Goal: Find contact information: Find contact information

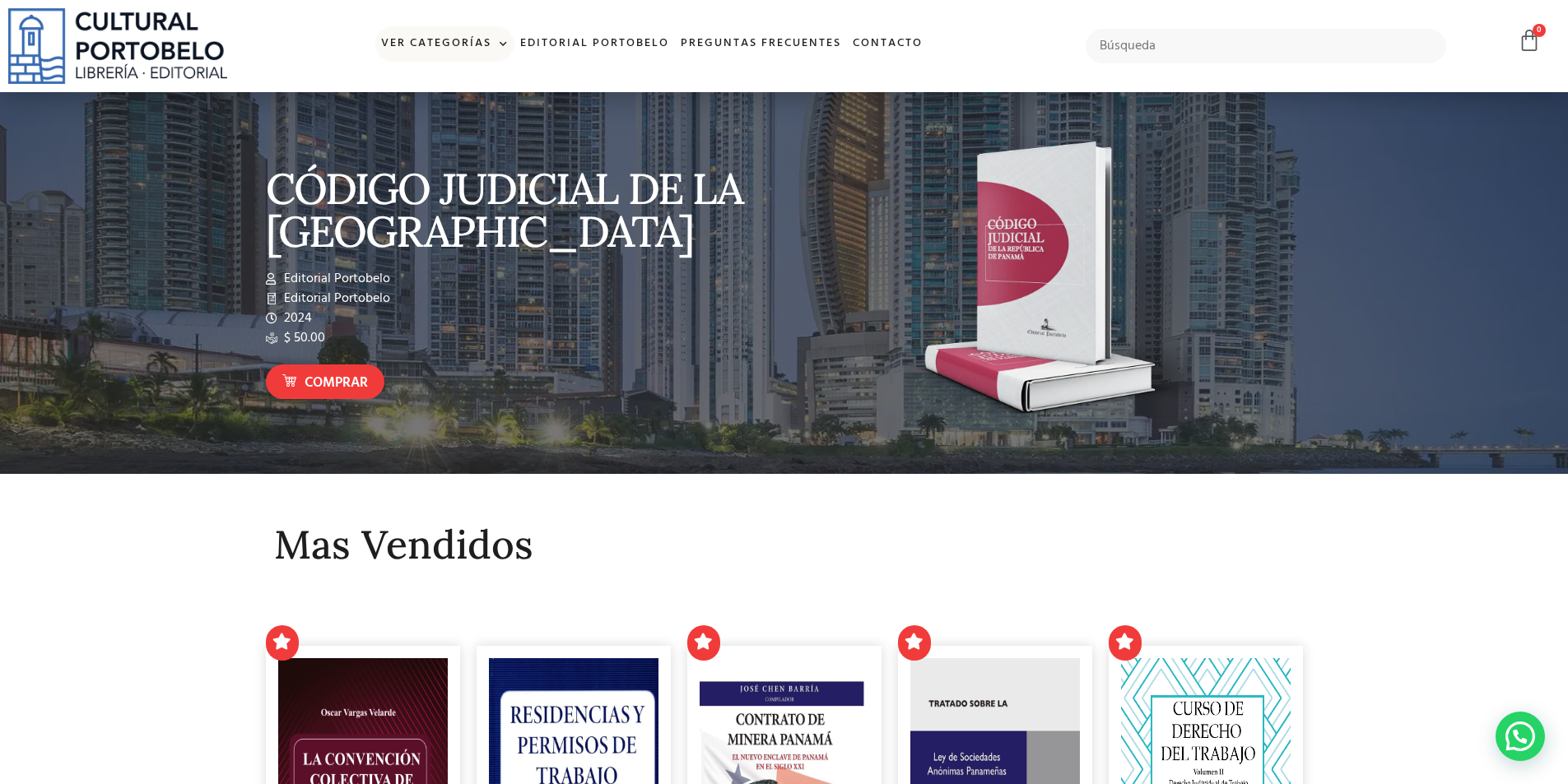
click at [499, 43] on span at bounding box center [500, 44] width 18 height 25
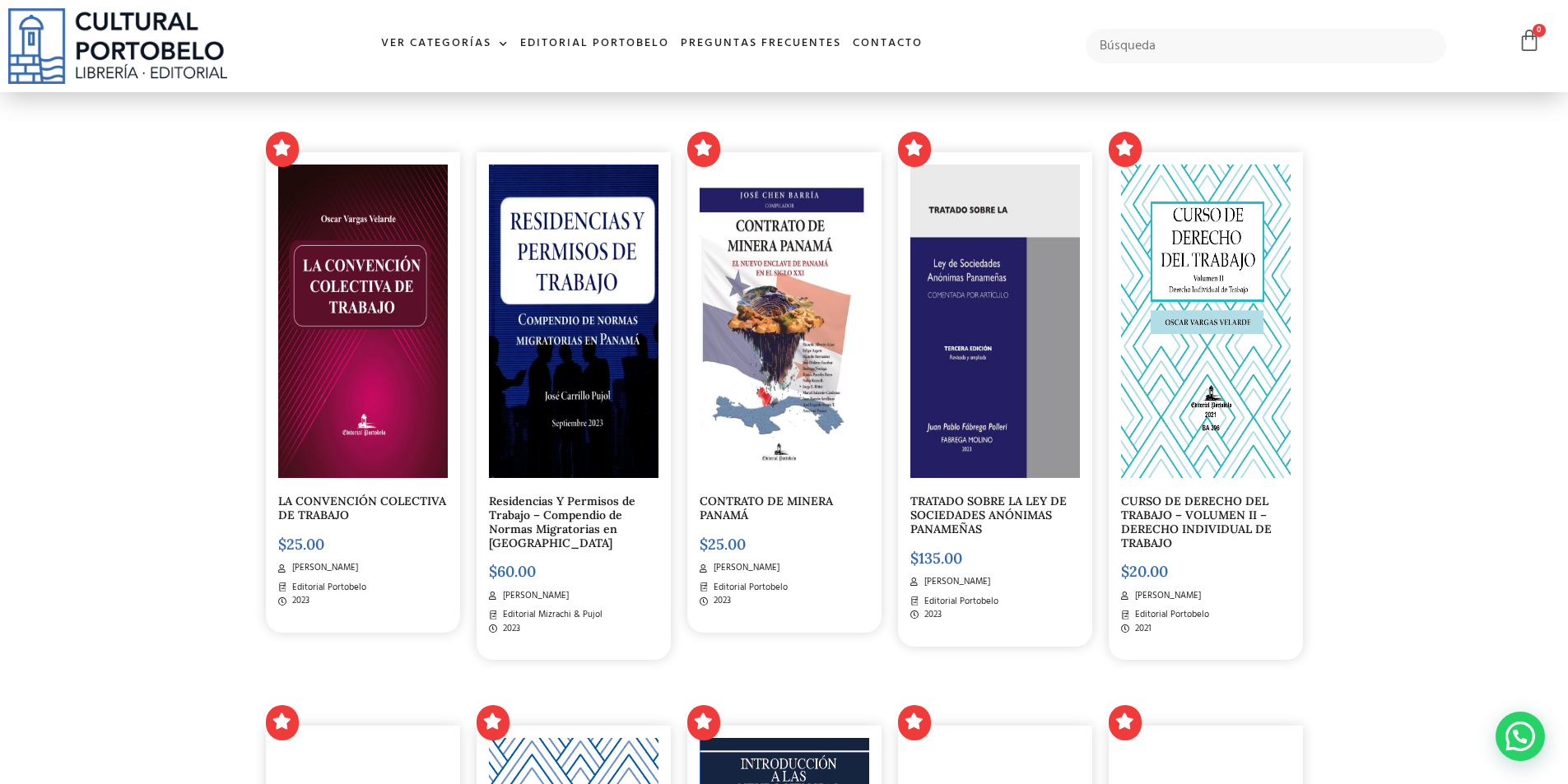
scroll to position [658, 0]
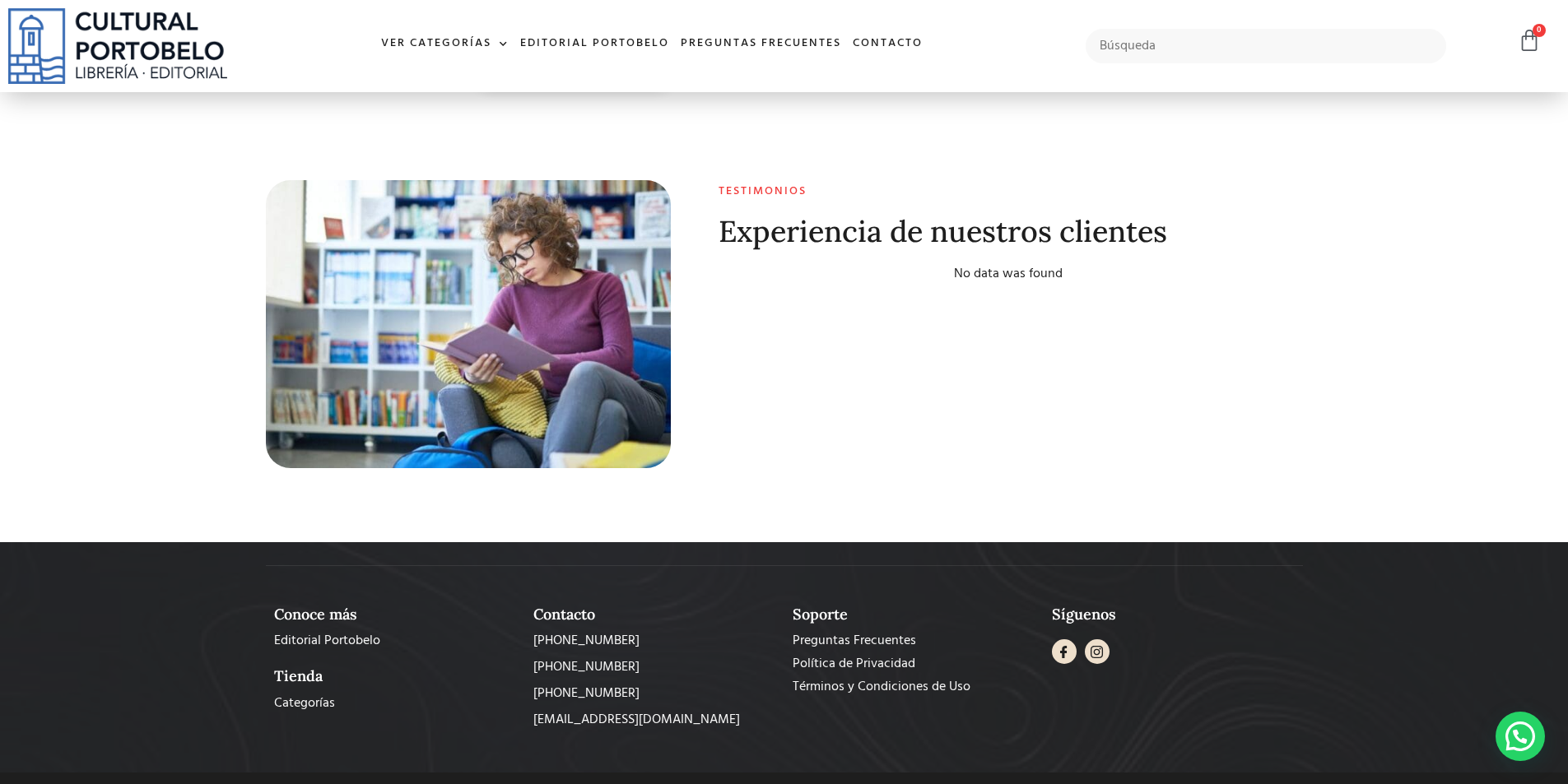
scroll to position [6520, 0]
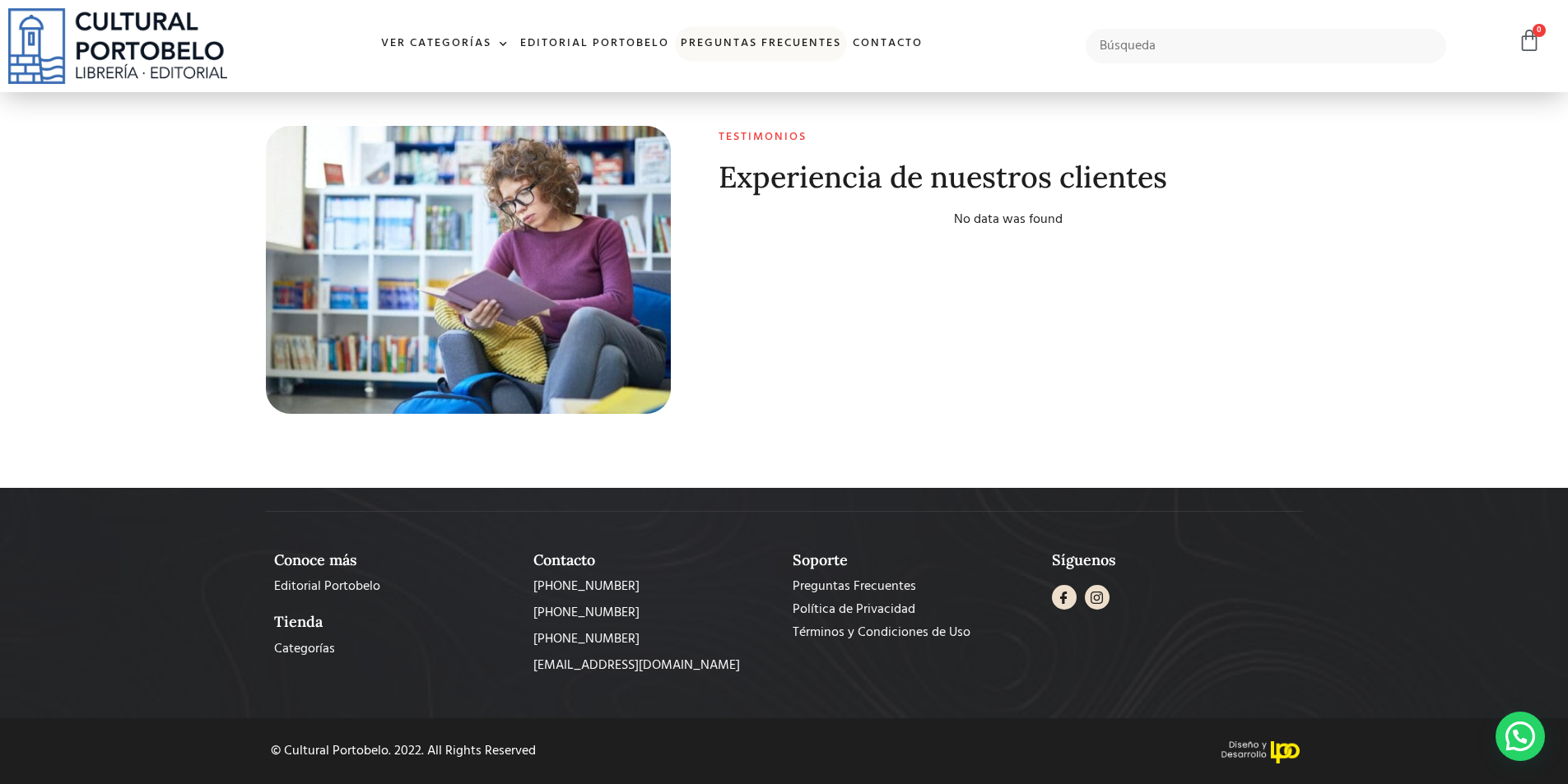
click at [782, 40] on link "Preguntas frecuentes" at bounding box center [761, 43] width 172 height 35
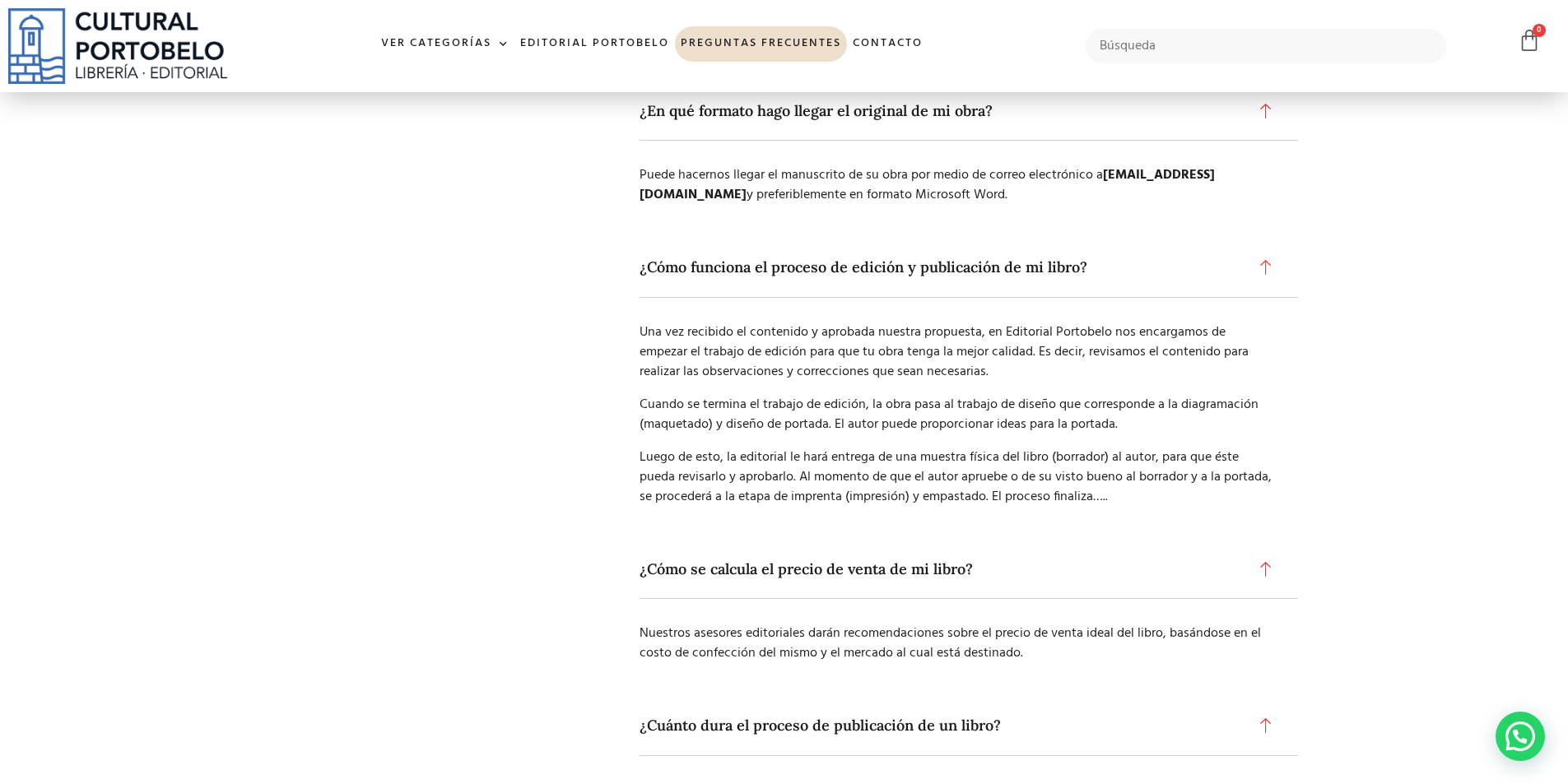
scroll to position [987, 0]
drag, startPoint x: 822, startPoint y: 194, endPoint x: 649, endPoint y: 190, distance: 173.0
click at [649, 190] on p "Puede hacernos llegar el manuscrito de su obra por medio de correo electrónico …" at bounding box center [957, 183] width 634 height 39
copy p "[EMAIL_ADDRESS][DOMAIN_NAME]"
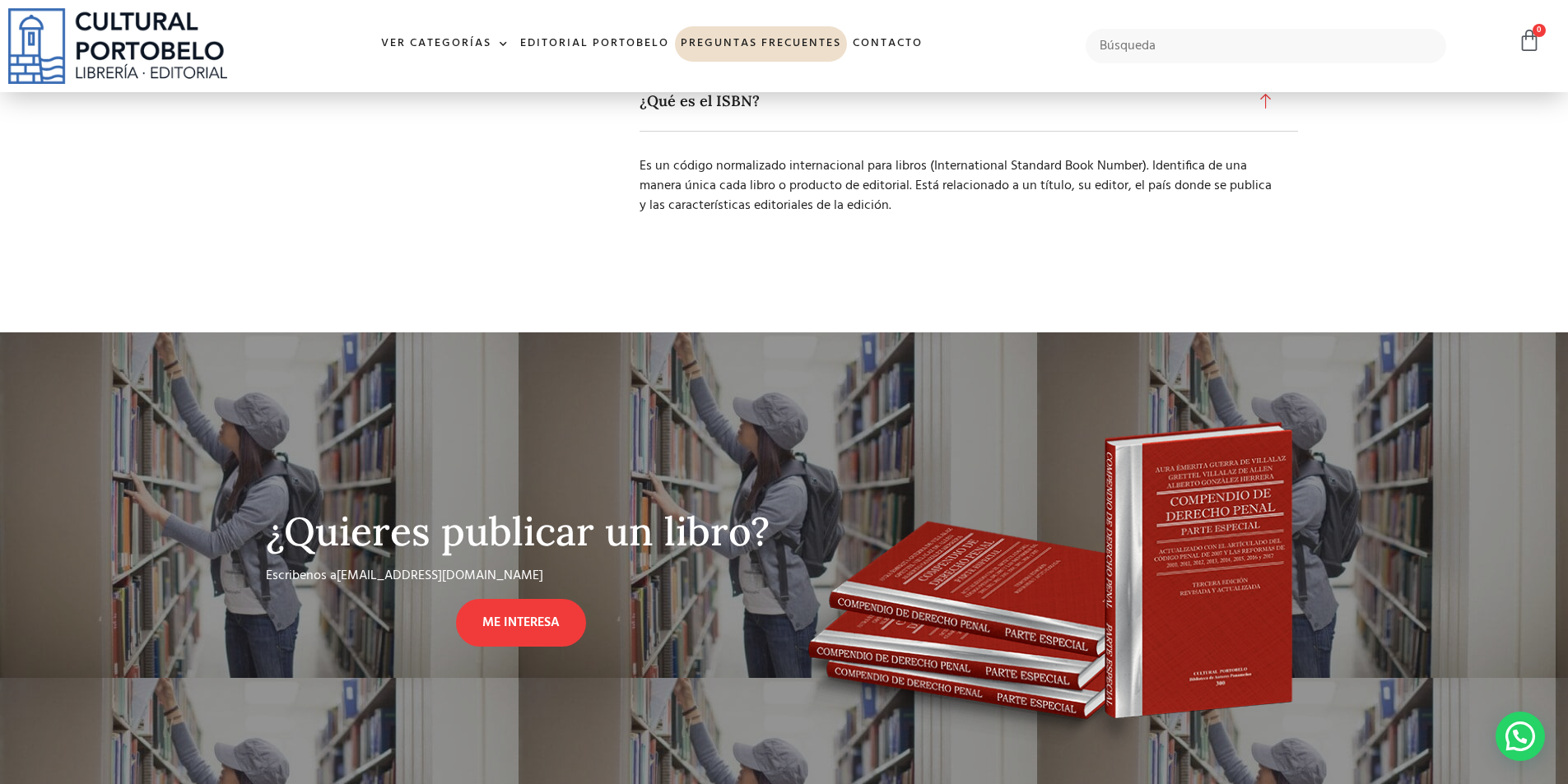
scroll to position [2632, 0]
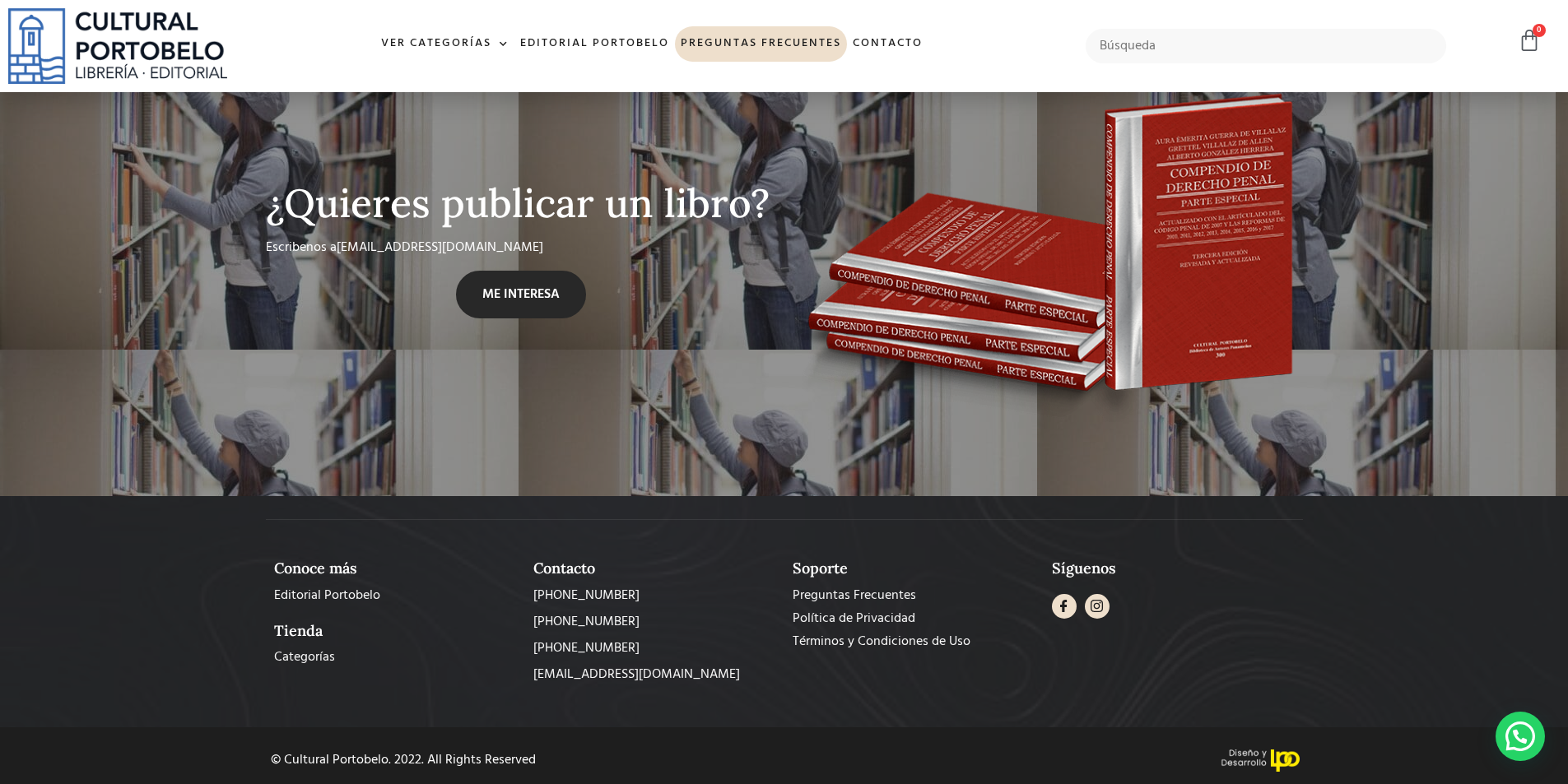
click at [508, 287] on span "ME INTERESA" at bounding box center [521, 294] width 78 height 20
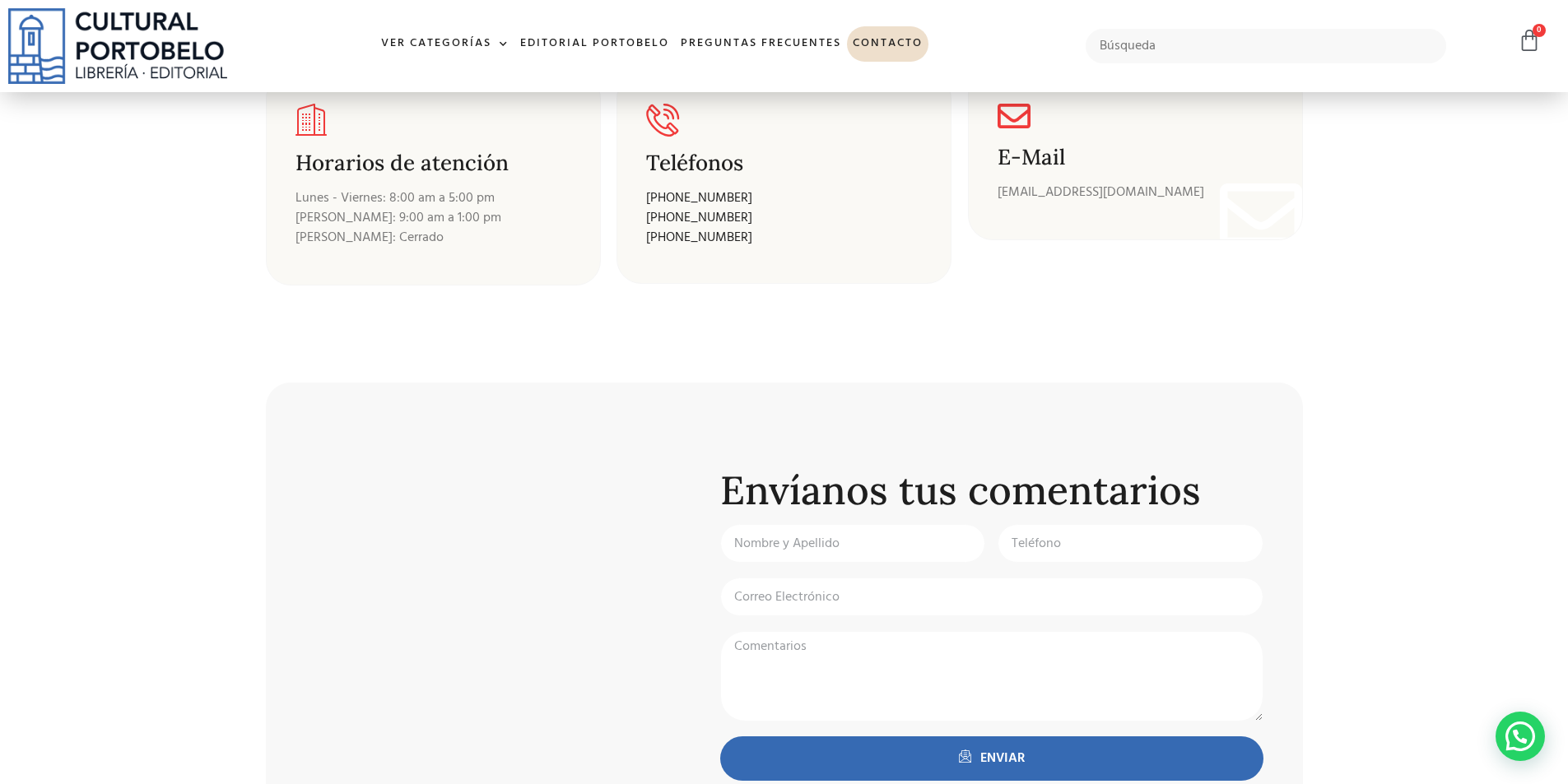
scroll to position [165, 0]
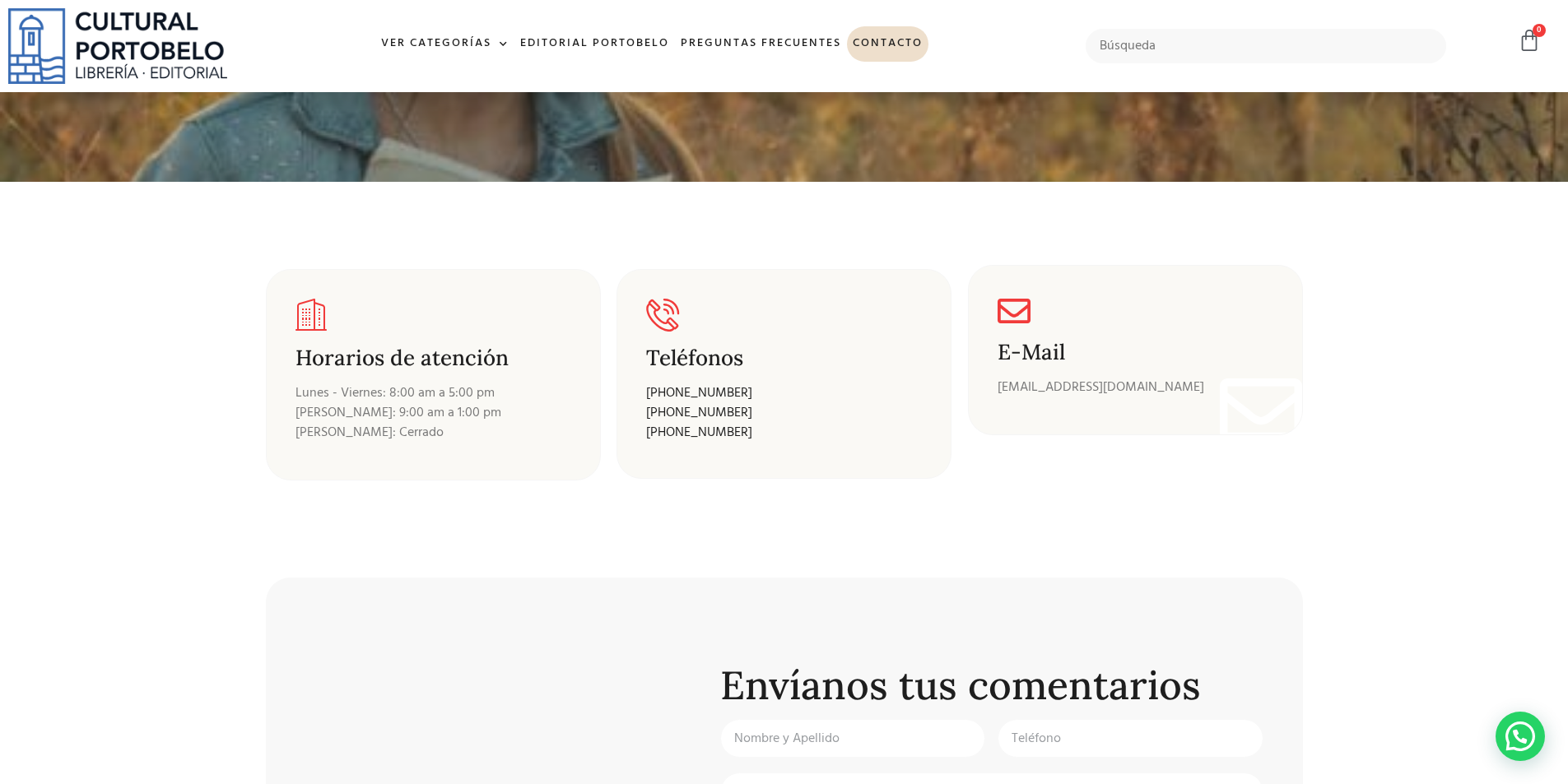
click at [1060, 374] on div "E-Mail info@culturalportobelo.com" at bounding box center [1136, 369] width 276 height 57
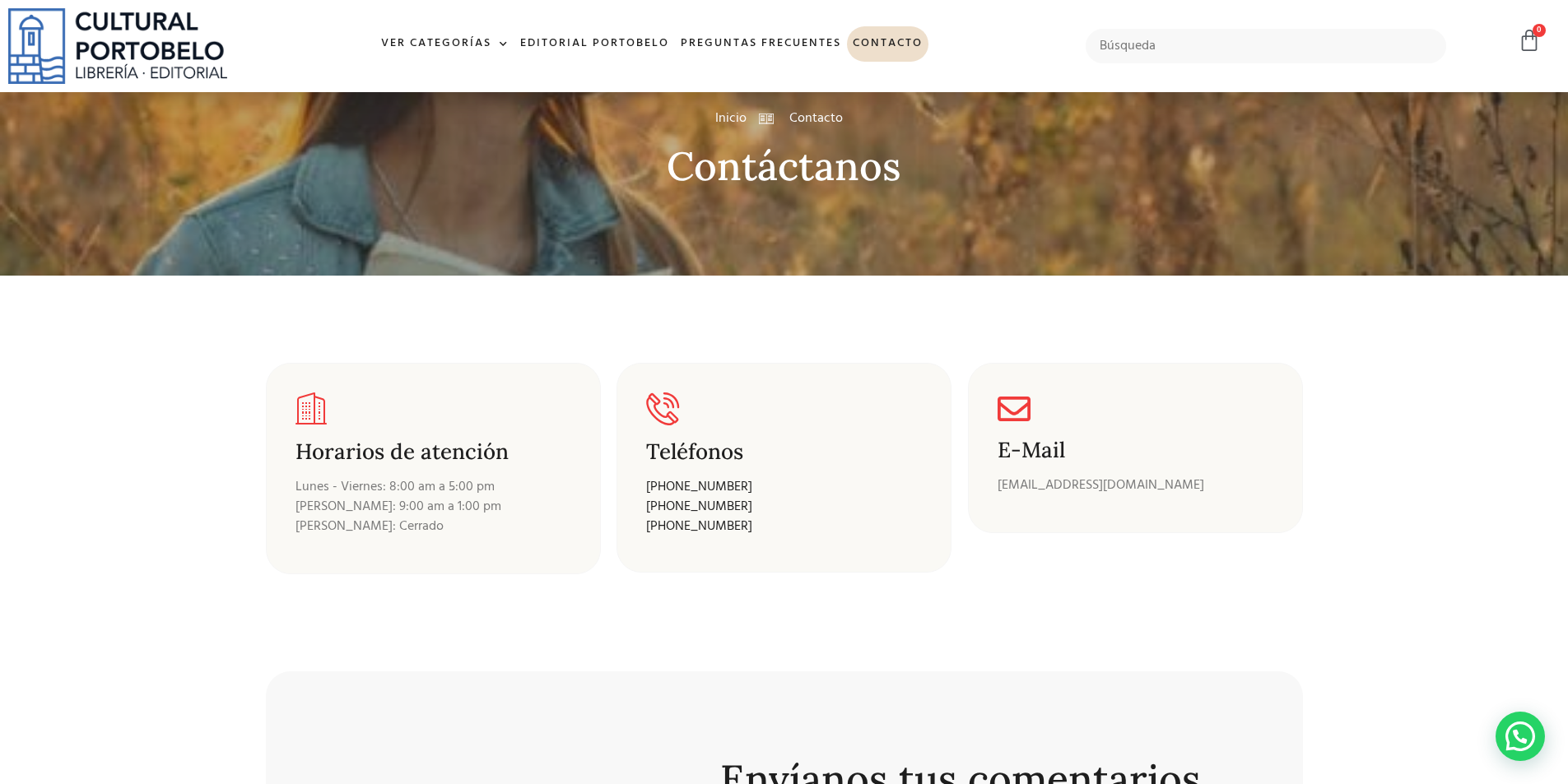
scroll to position [0, 0]
